Goal: Check status

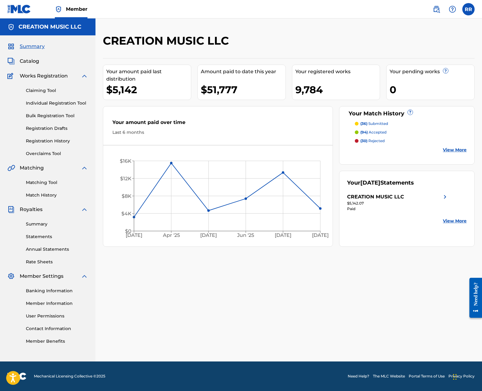
click at [34, 59] on span "Catalog" at bounding box center [29, 61] width 19 height 7
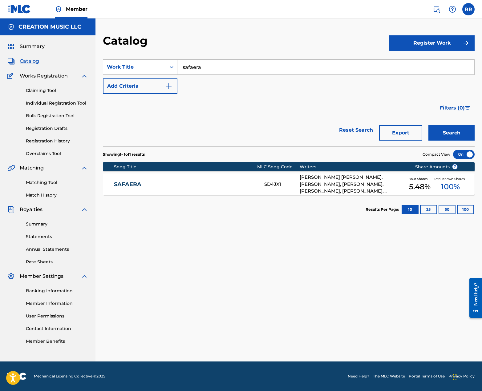
click at [40, 46] on span "Summary" at bounding box center [32, 46] width 25 height 7
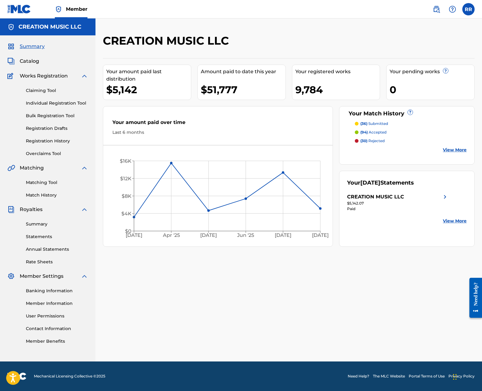
click at [47, 140] on link "Registration History" at bounding box center [57, 141] width 62 height 6
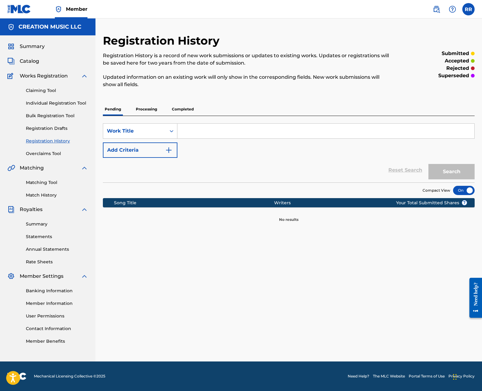
click at [146, 109] on p "Processing" at bounding box center [146, 109] width 25 height 13
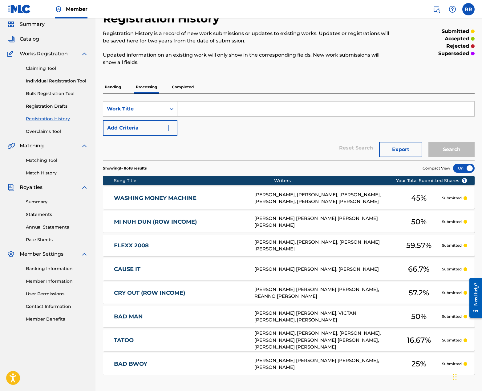
scroll to position [17, 0]
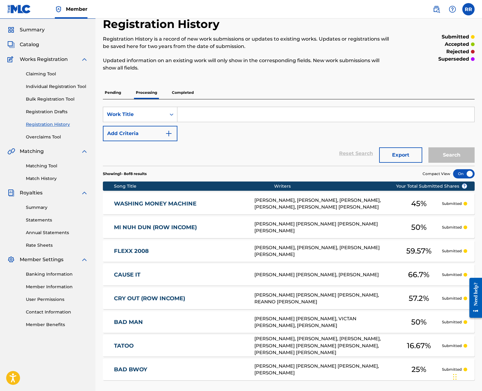
click at [183, 95] on p "Completed" at bounding box center [183, 92] width 26 height 13
